Goal: Information Seeking & Learning: Learn about a topic

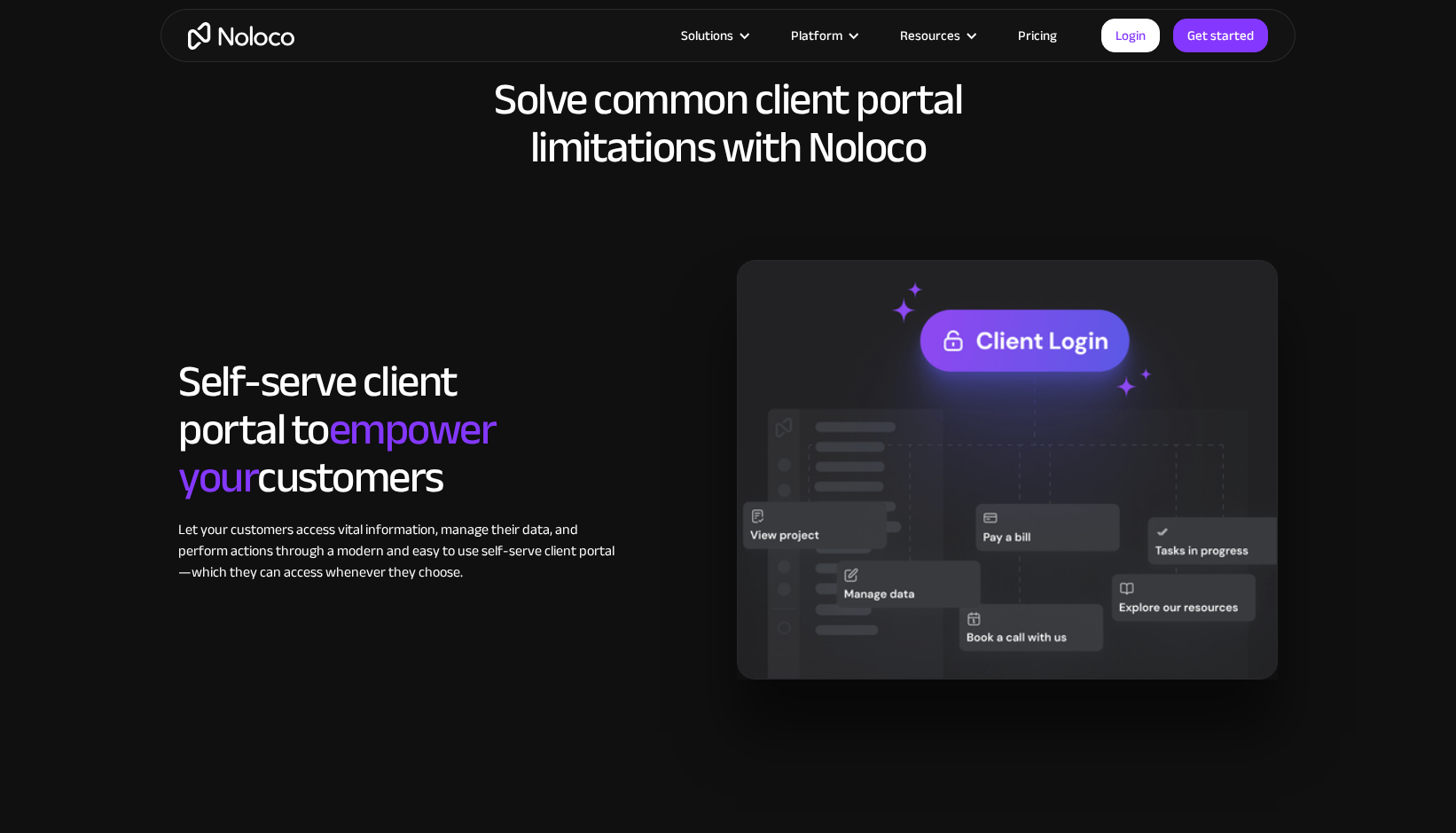
scroll to position [1448, 0]
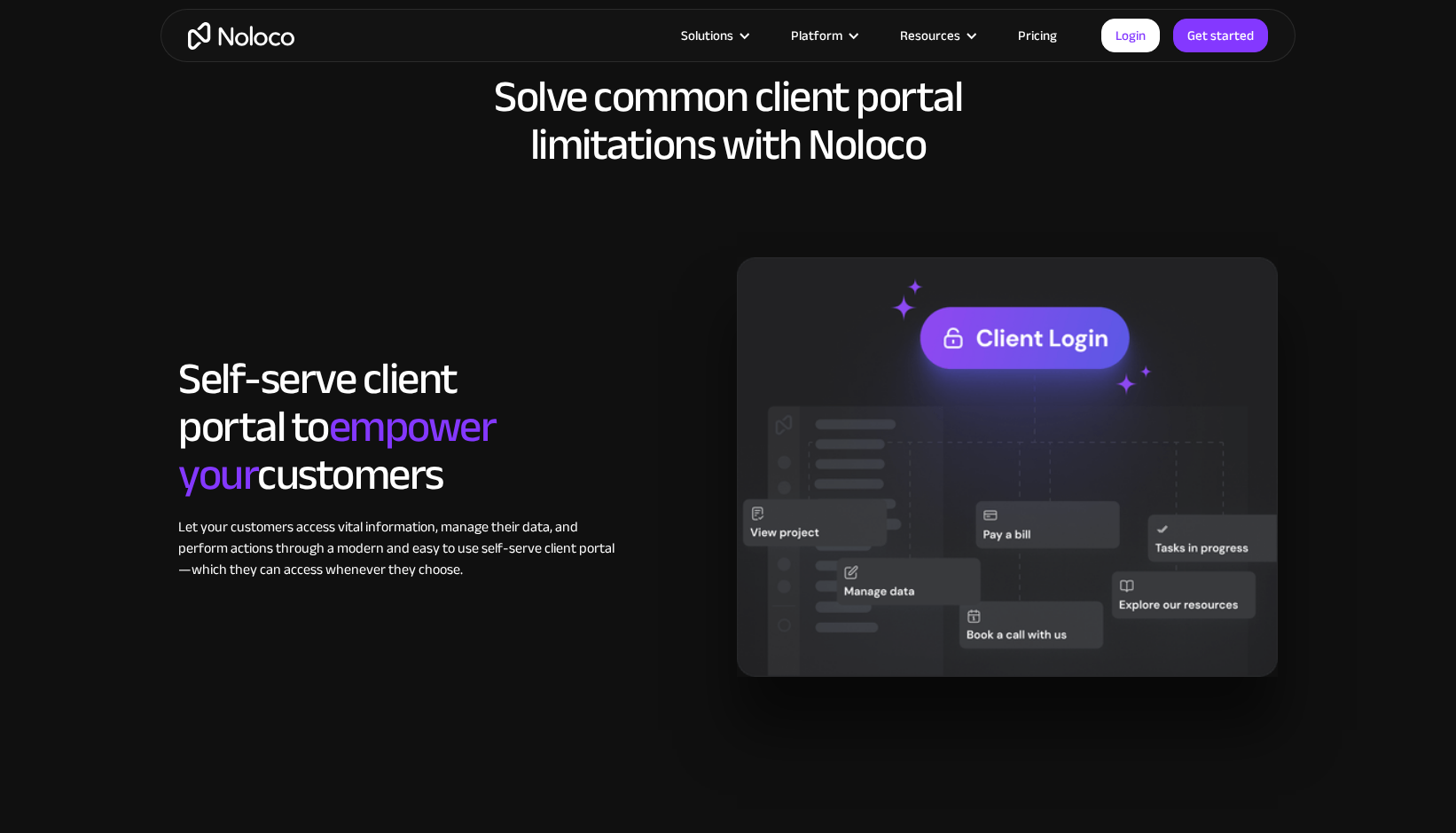
click at [1031, 36] on link "Pricing" at bounding box center [1038, 35] width 83 height 23
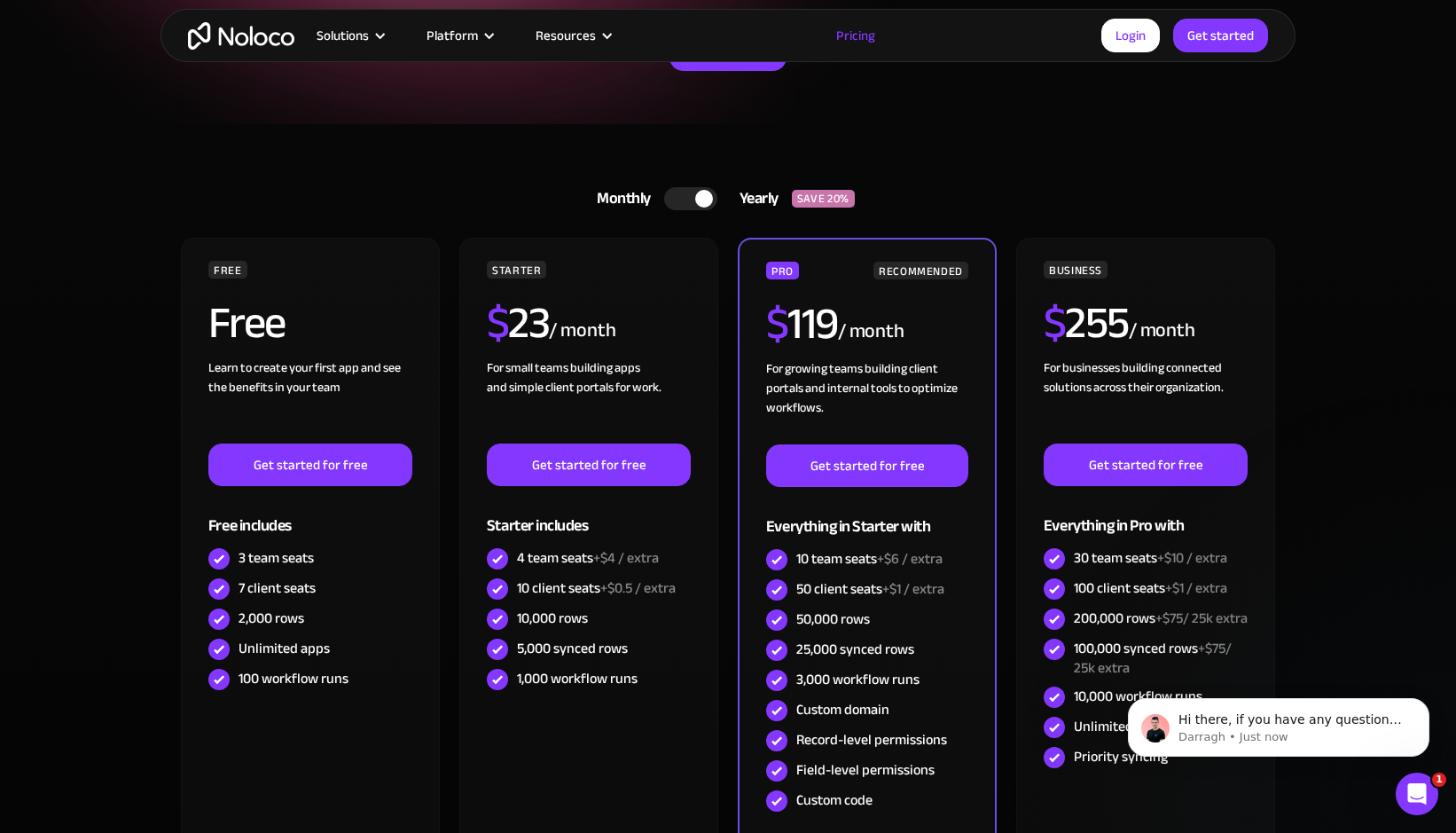
scroll to position [287, 0]
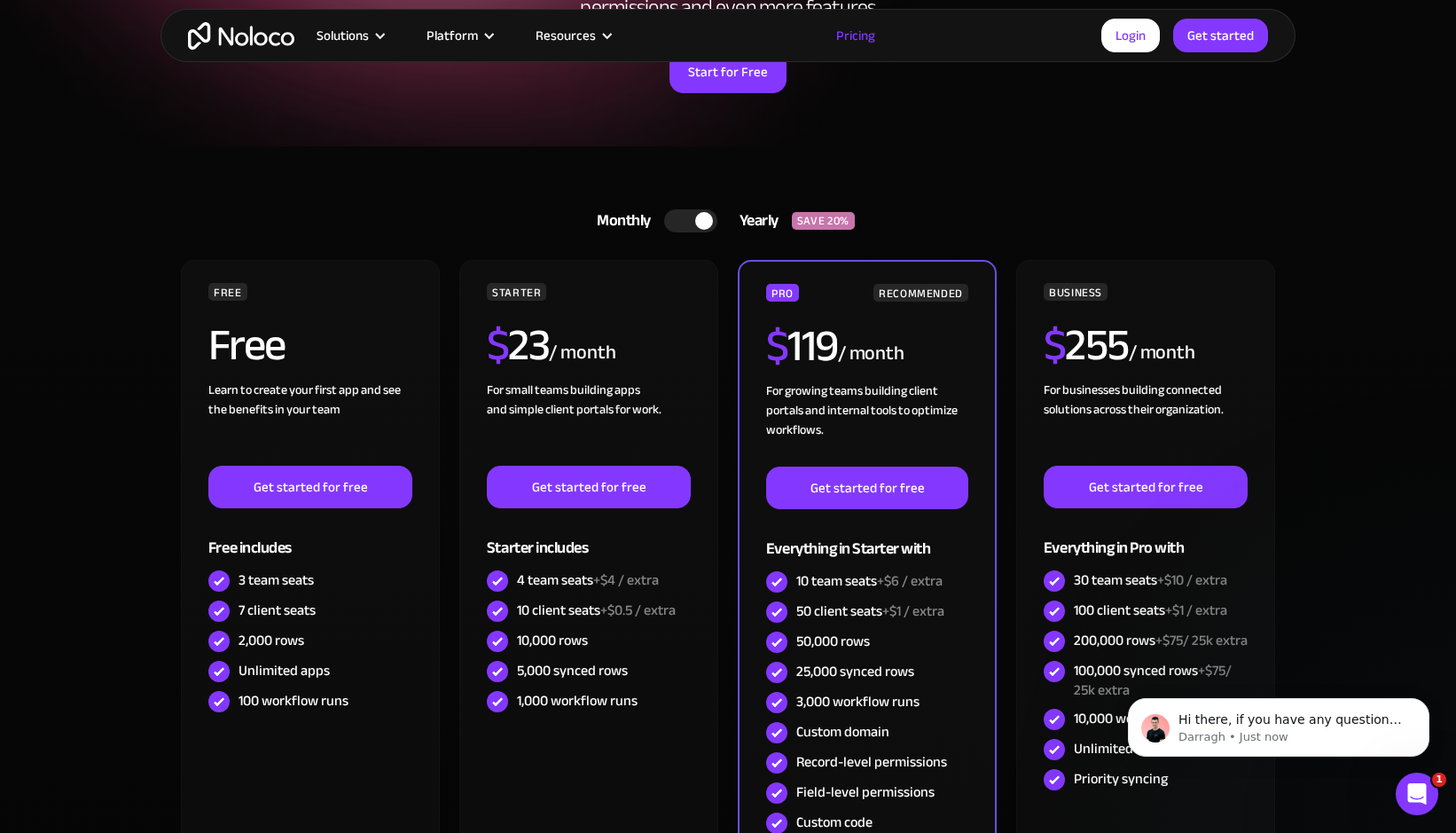
click at [695, 220] on div at bounding box center [703, 220] width 18 height 18
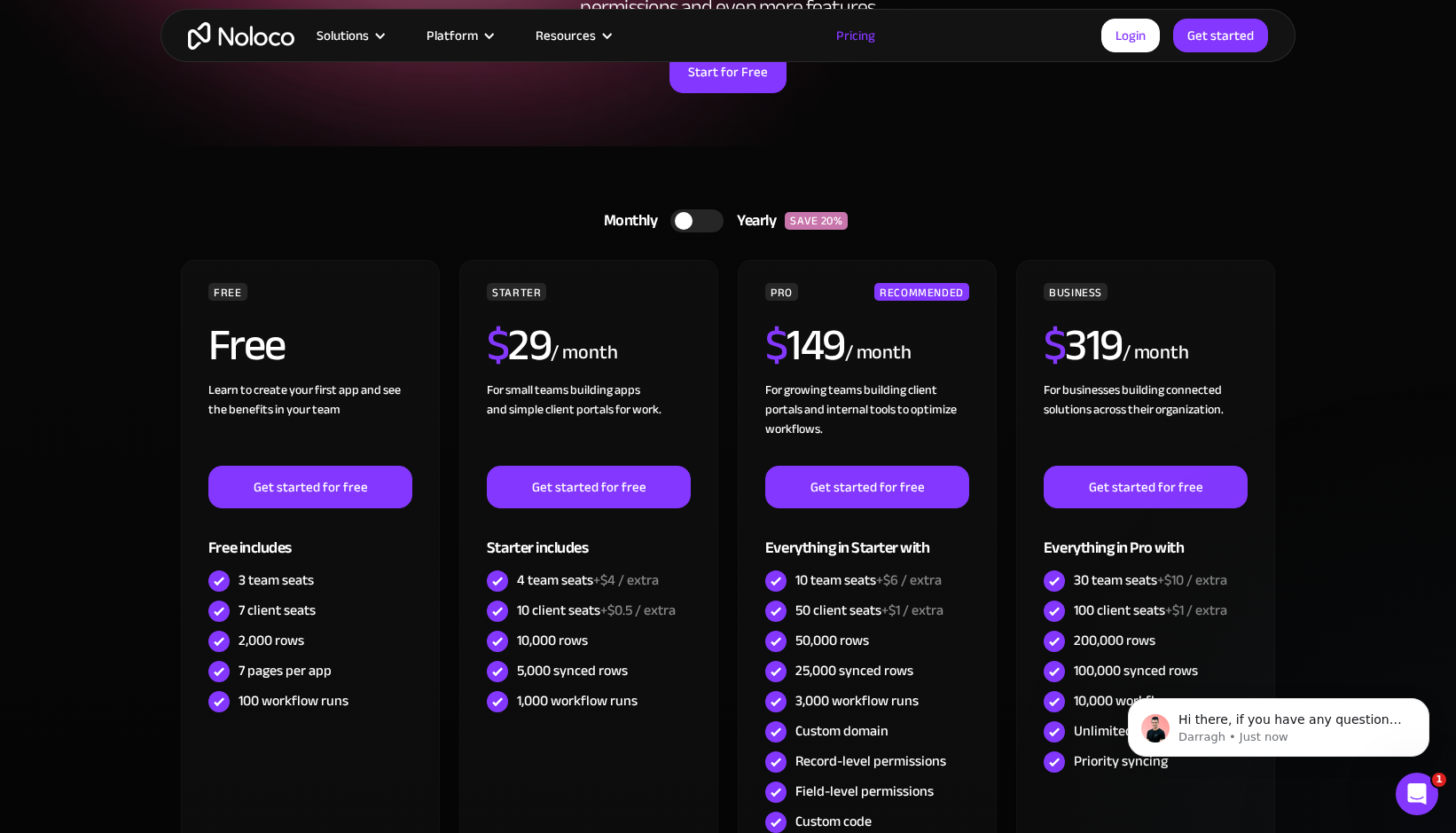
click at [695, 220] on div at bounding box center [696, 221] width 53 height 23
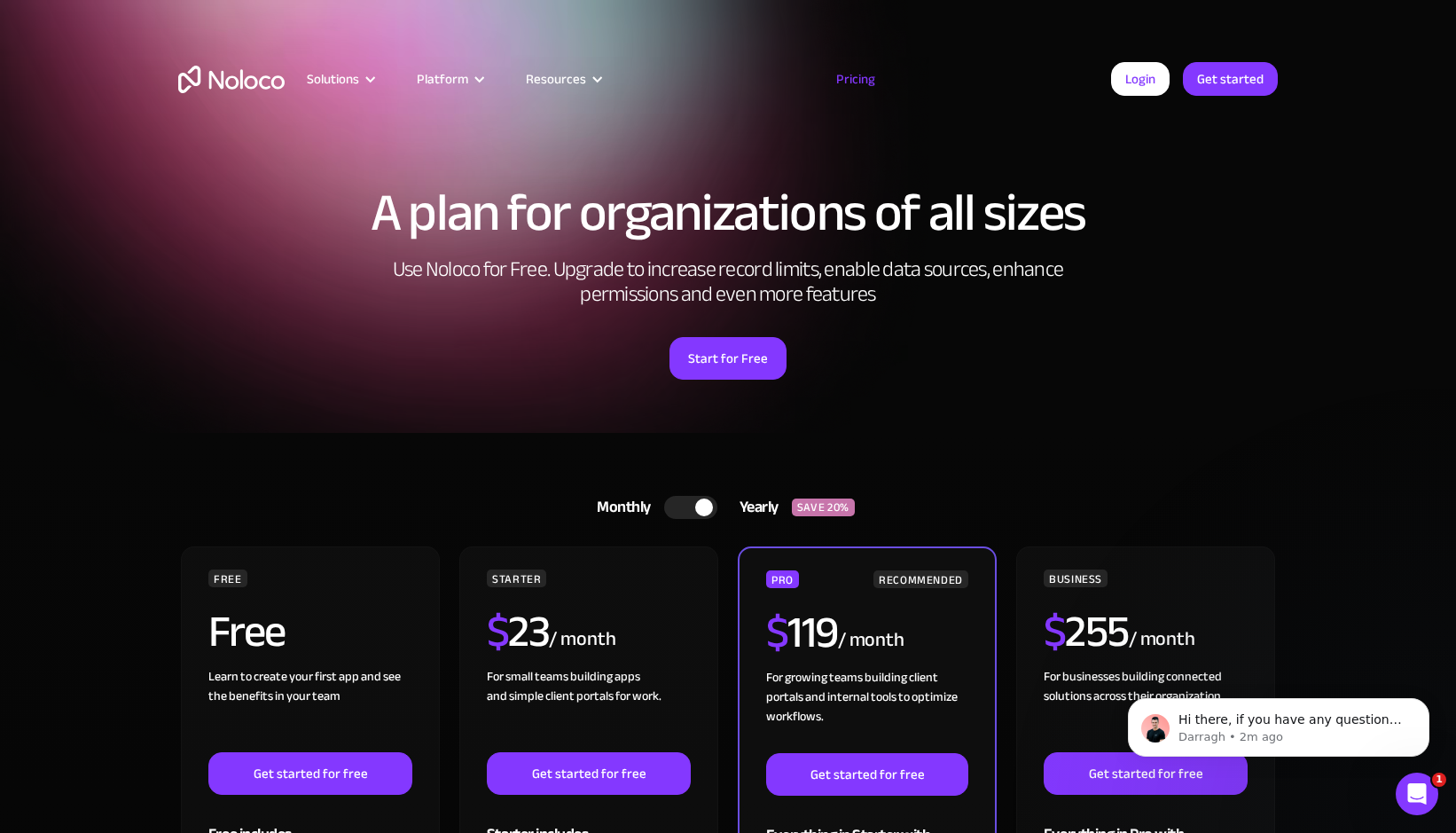
scroll to position [0, 0]
click at [861, 82] on link "Pricing" at bounding box center [856, 79] width 83 height 23
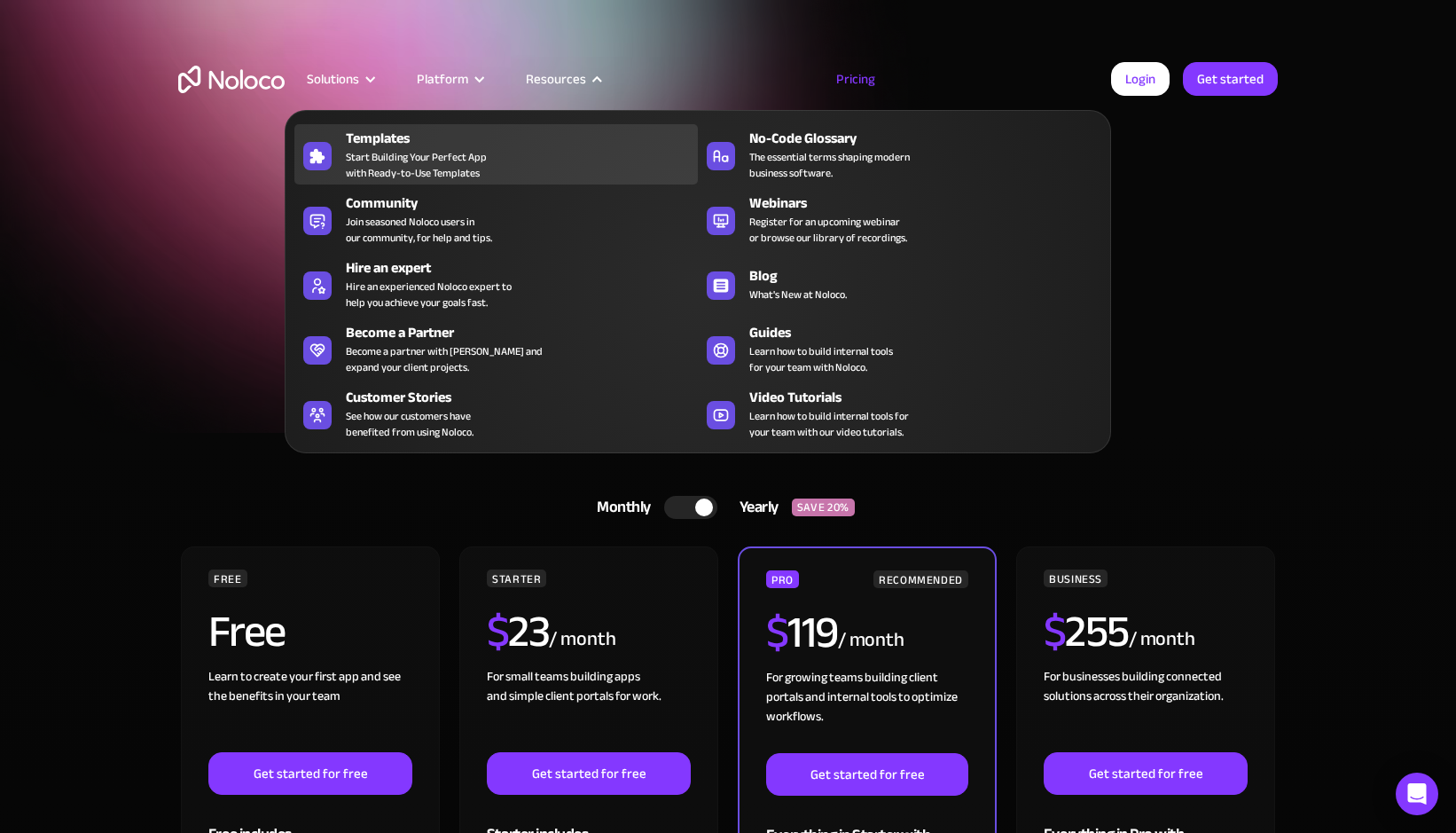
click at [422, 138] on div "Templates" at bounding box center [526, 138] width 360 height 21
